Goal: Information Seeking & Learning: Understand process/instructions

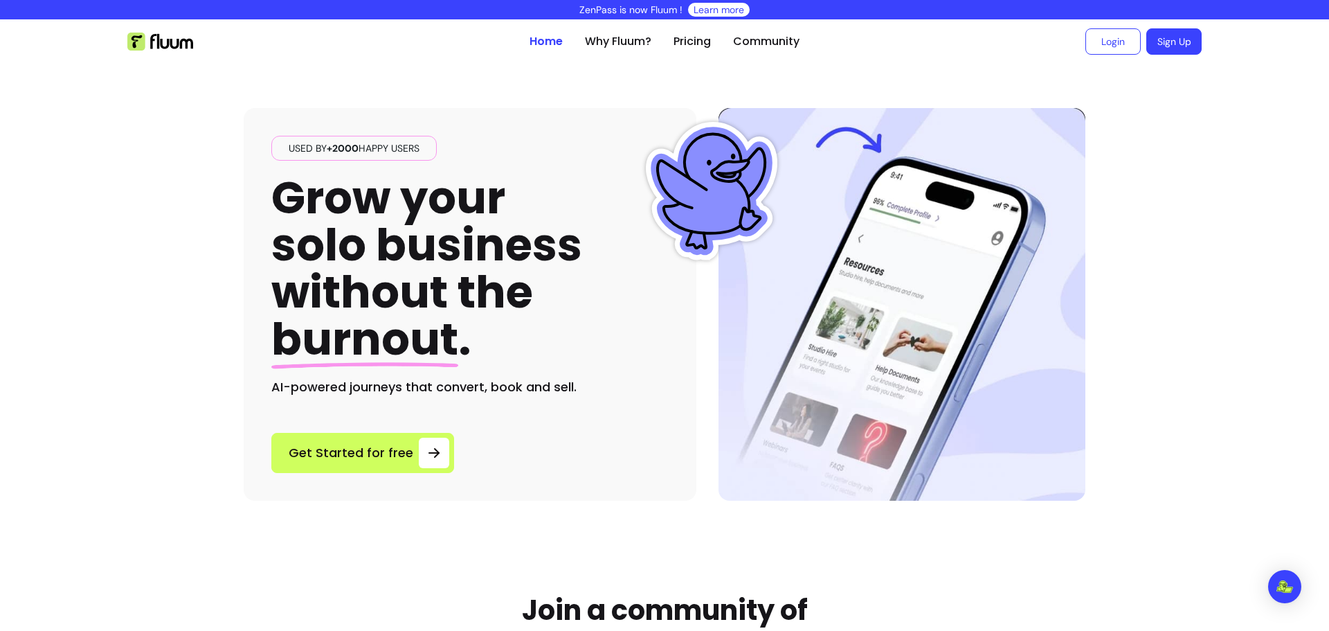
scroll to position [3611, 0]
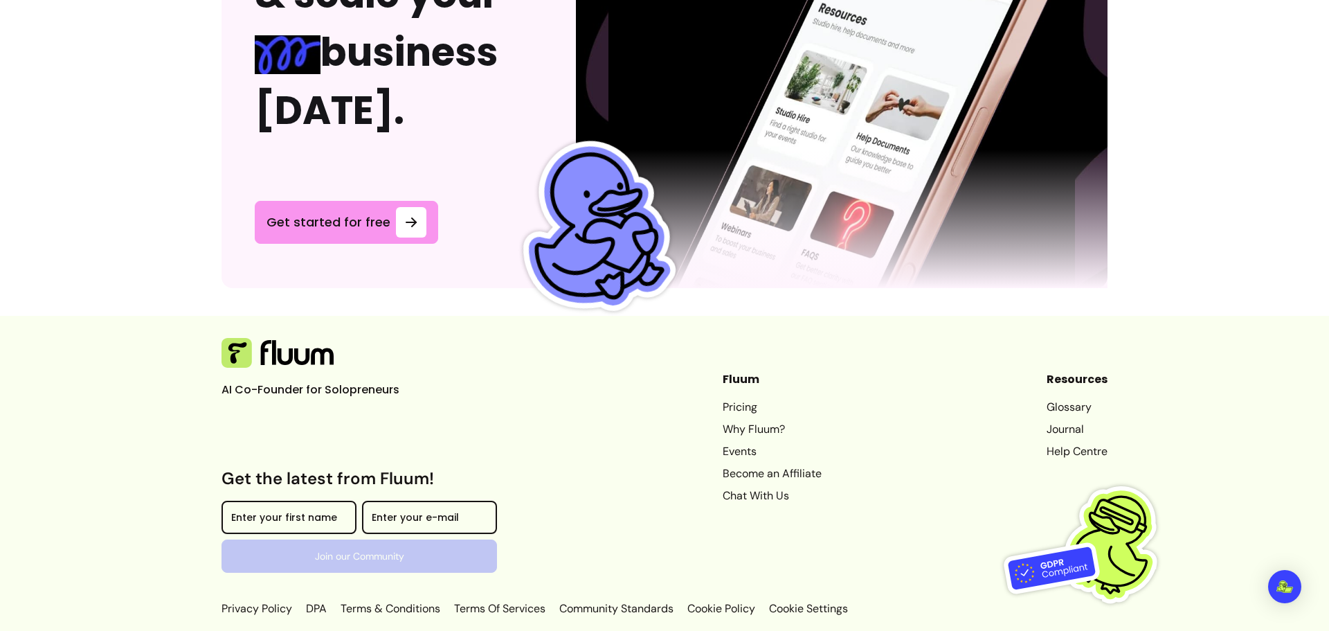
click at [714, 630] on p "Copyright © 2025 Fluum is the trading name of ZenPass LTD . All rights reserved." at bounding box center [664, 636] width 1329 height 11
drag, startPoint x: 714, startPoint y: 619, endPoint x: 725, endPoint y: 622, distance: 12.1
click at [725, 630] on p "Copyright © 2025 Fluum is the trading name of ZenPass LTD . All rights reserved." at bounding box center [664, 636] width 1329 height 11
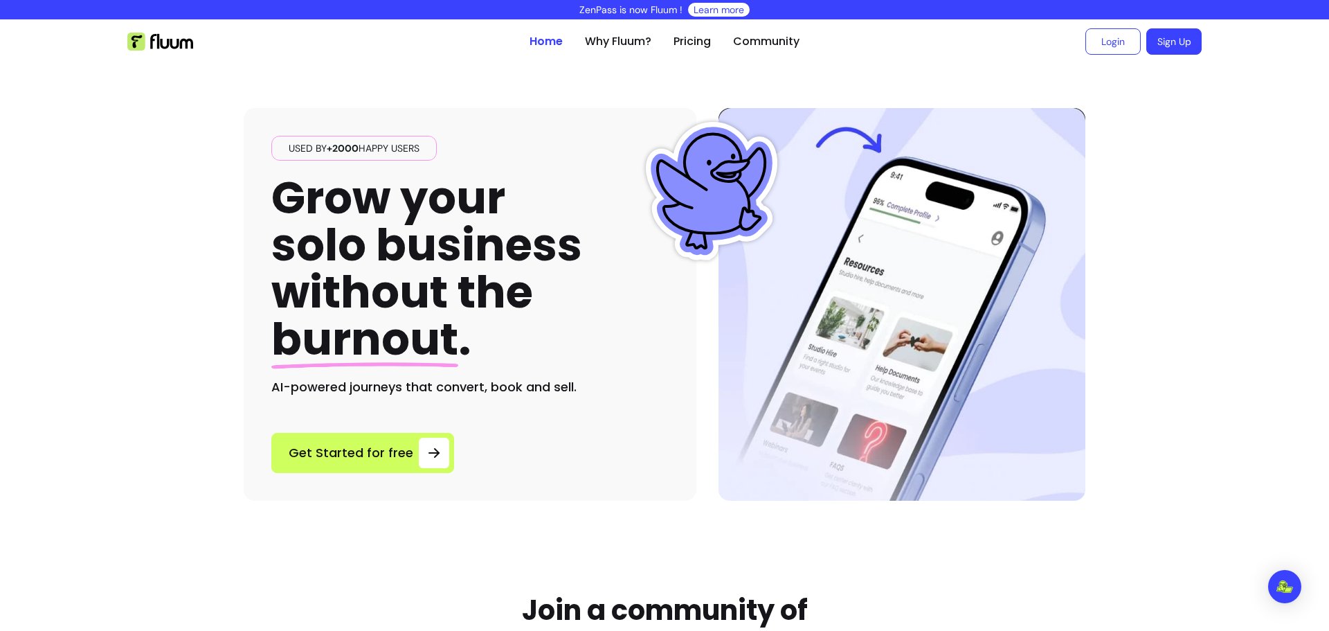
scroll to position [3611, 0]
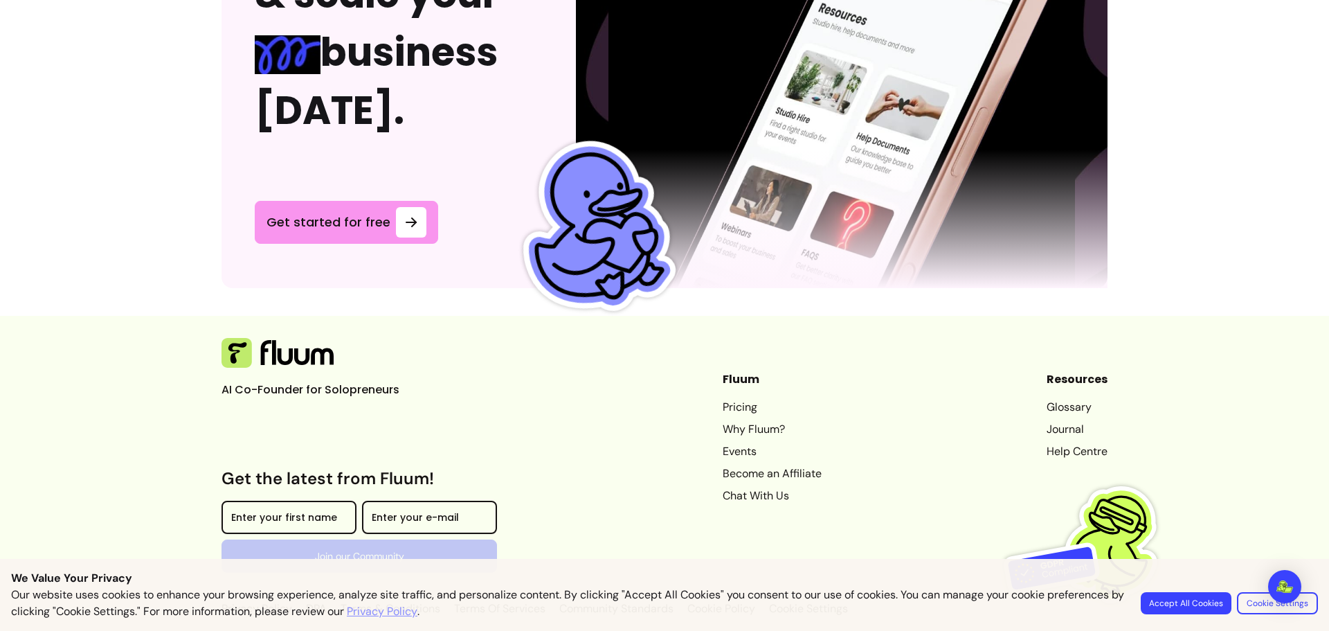
click at [1172, 601] on button "Accept All Cookies" at bounding box center [1186, 603] width 91 height 22
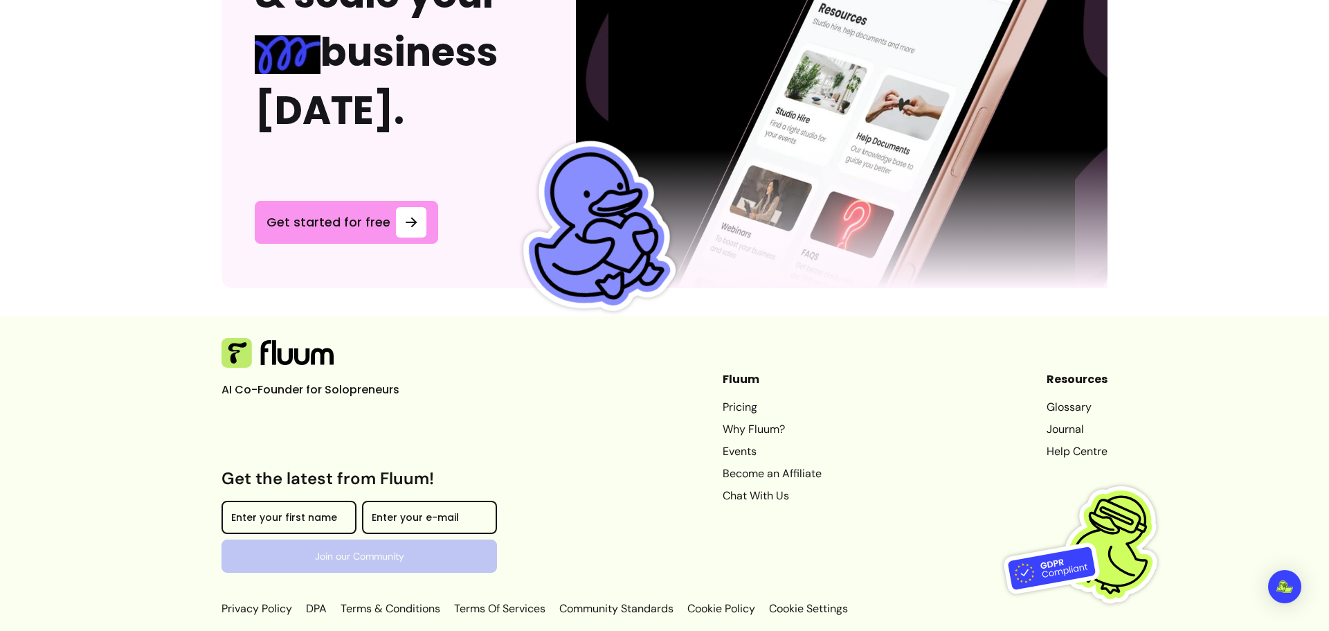
click at [400, 600] on link "Terms & Conditions" at bounding box center [390, 608] width 105 height 17
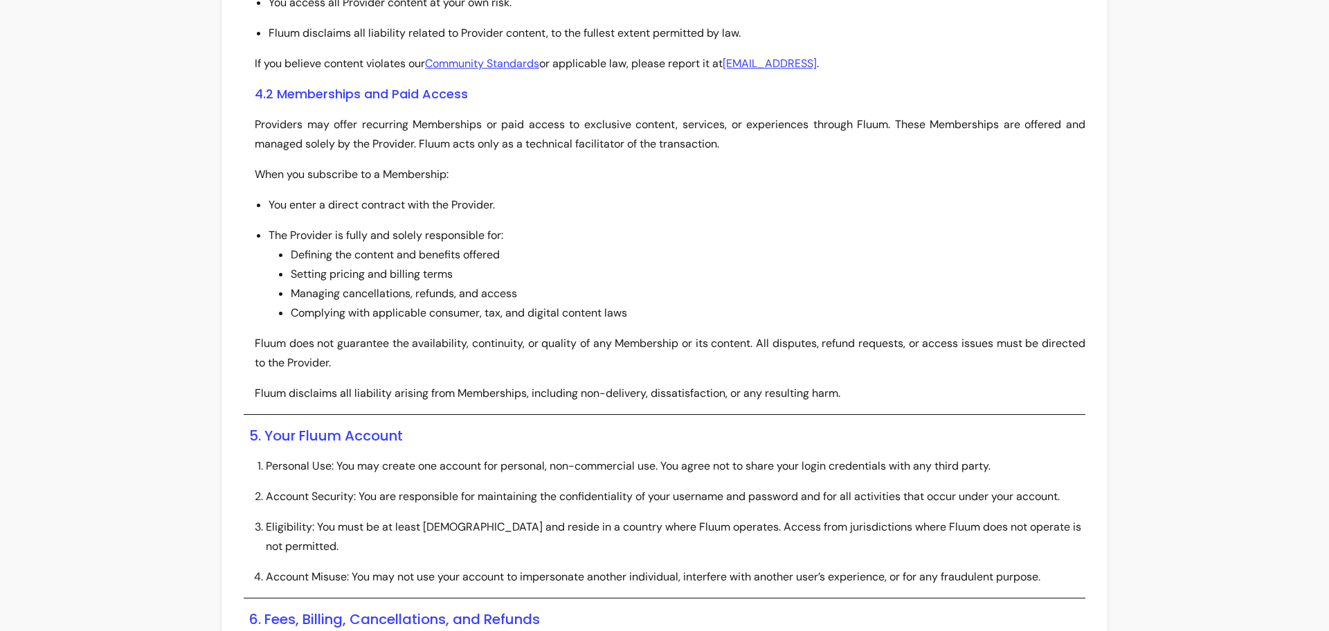
scroll to position [1922, 0]
